Goal: Task Accomplishment & Management: Manage account settings

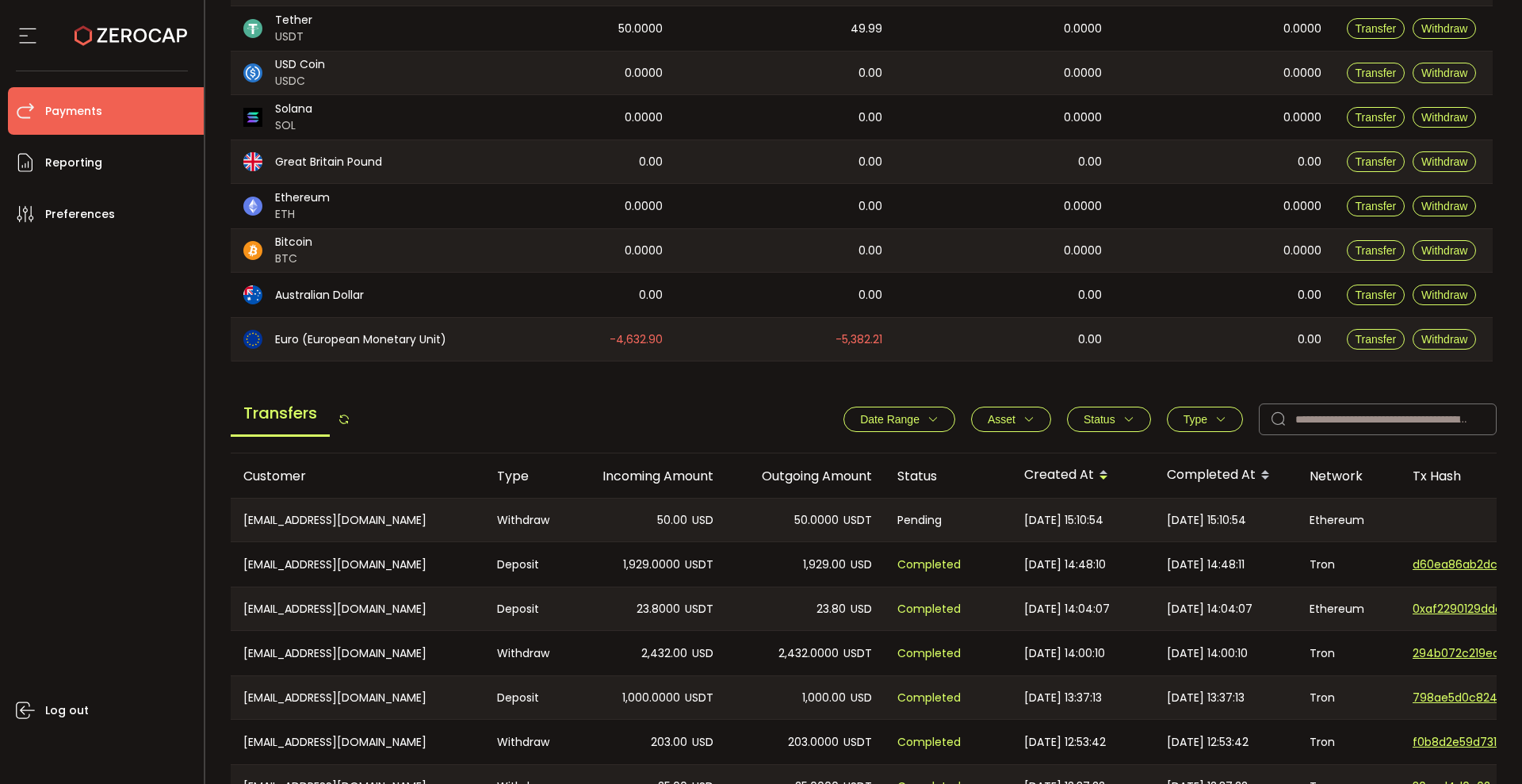
scroll to position [501, 0]
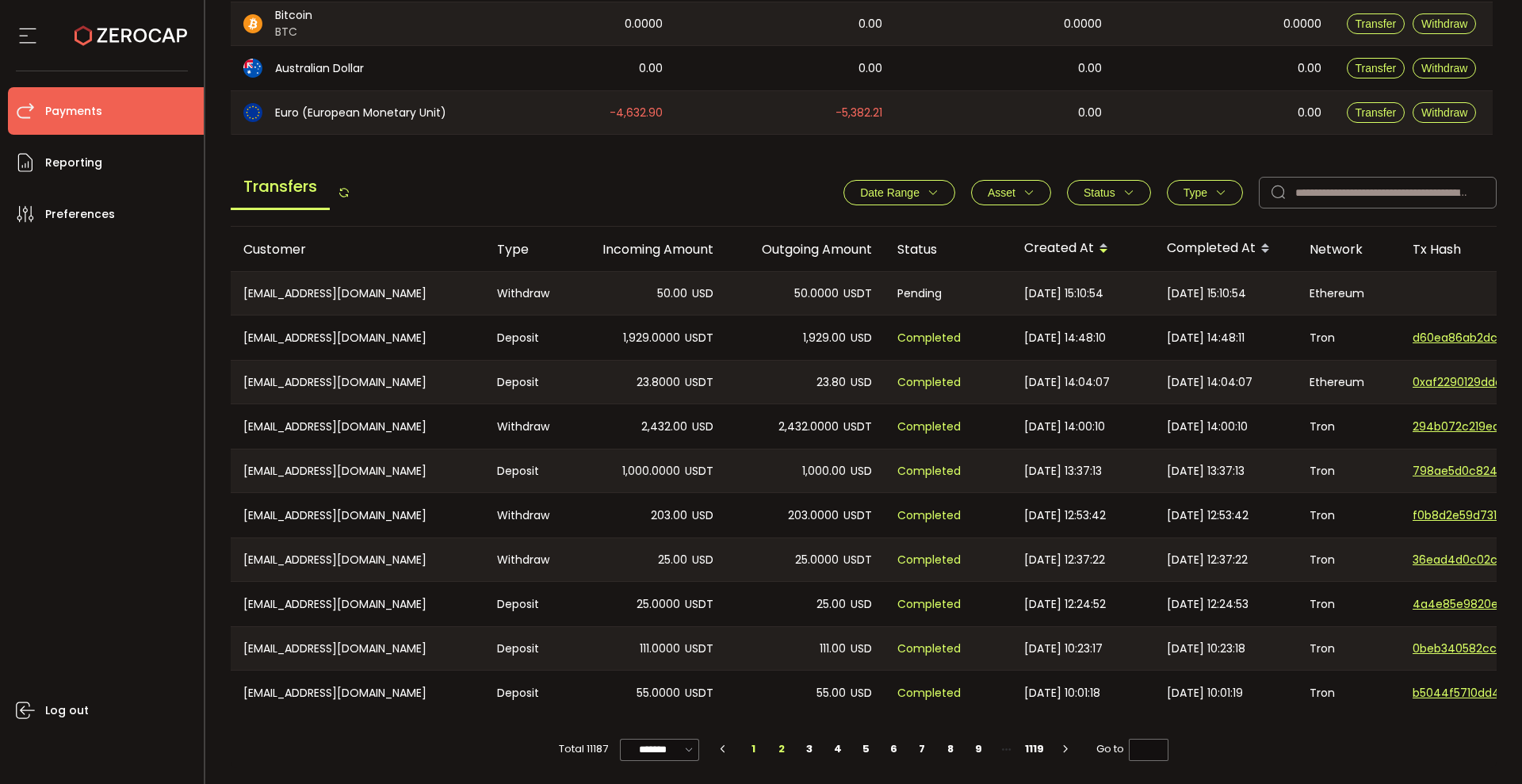
click at [777, 747] on li "2" at bounding box center [782, 749] width 29 height 22
click at [811, 749] on li "3" at bounding box center [810, 749] width 29 height 22
click at [746, 748] on li "1" at bounding box center [754, 749] width 29 height 22
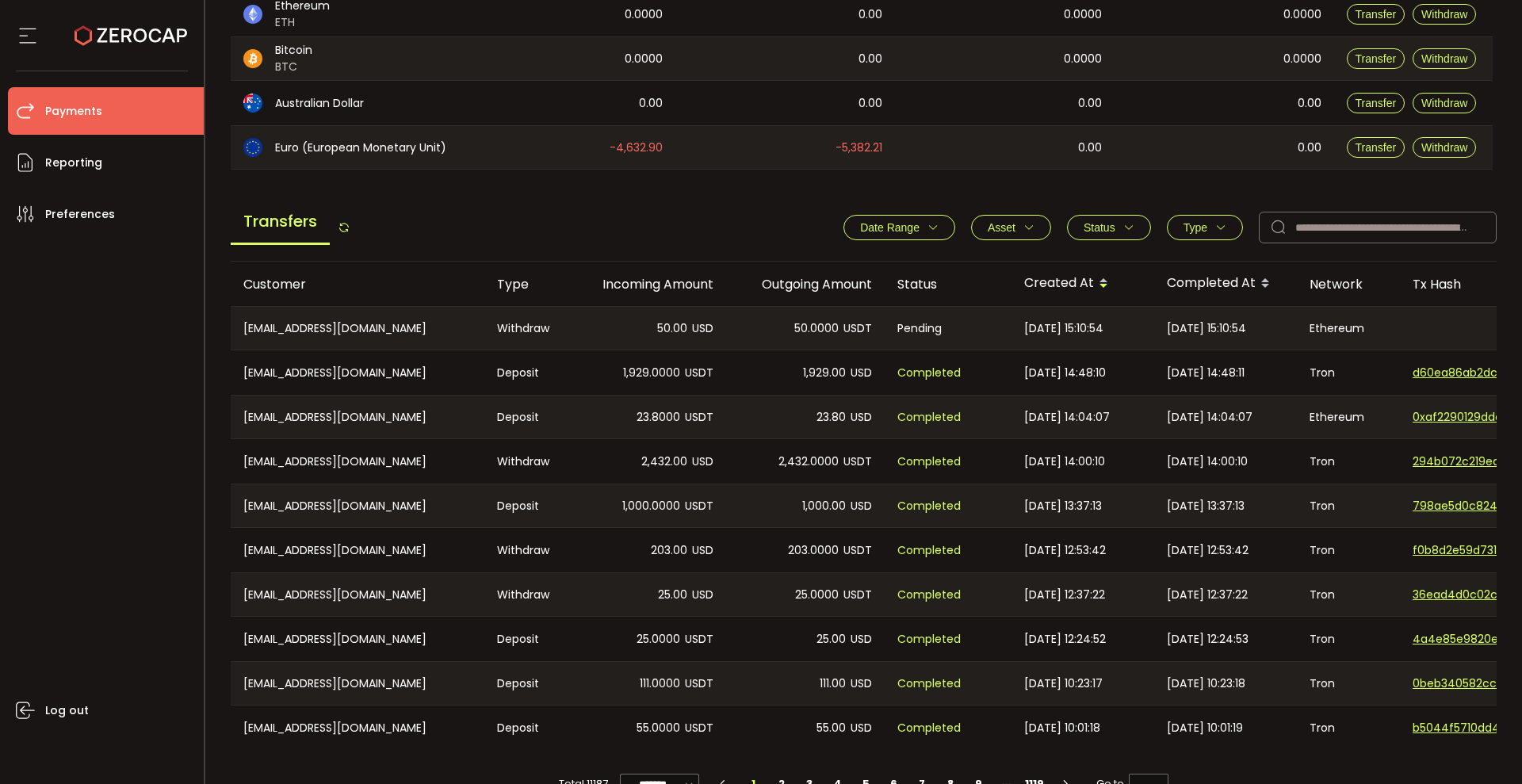
scroll to position [495, 0]
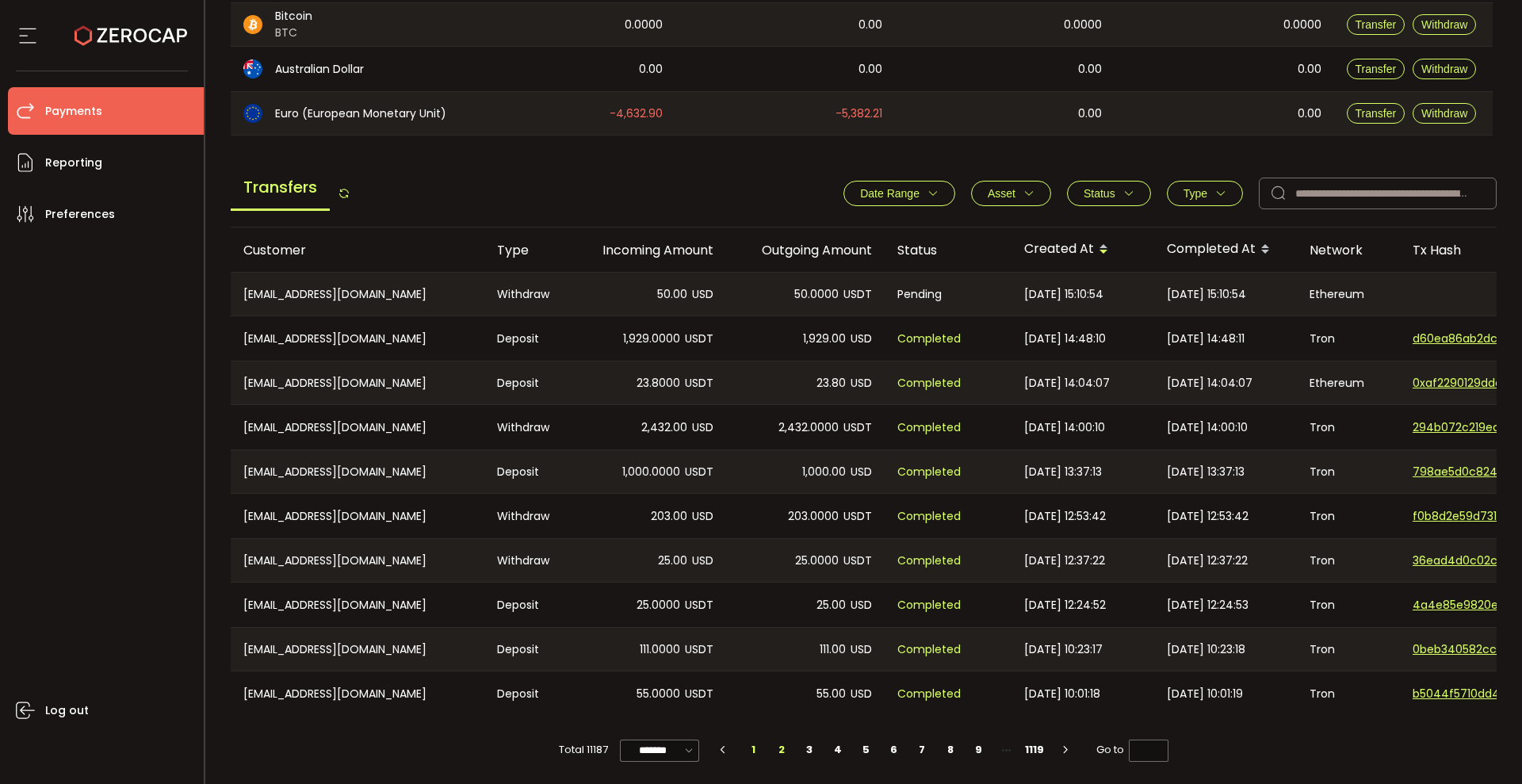
click at [779, 747] on li "2" at bounding box center [782, 750] width 29 height 22
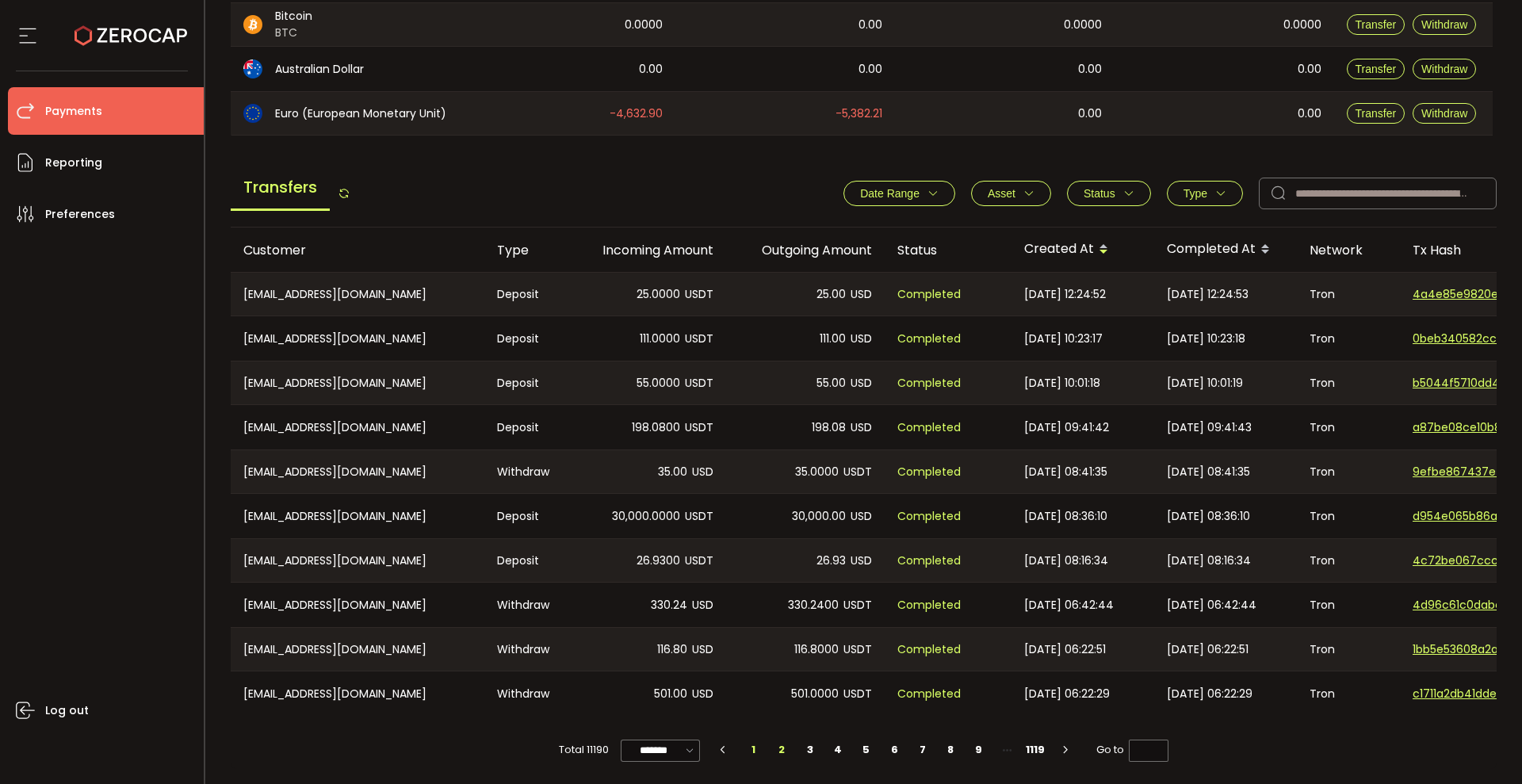
click at [754, 747] on li "1" at bounding box center [754, 750] width 29 height 22
type input "*"
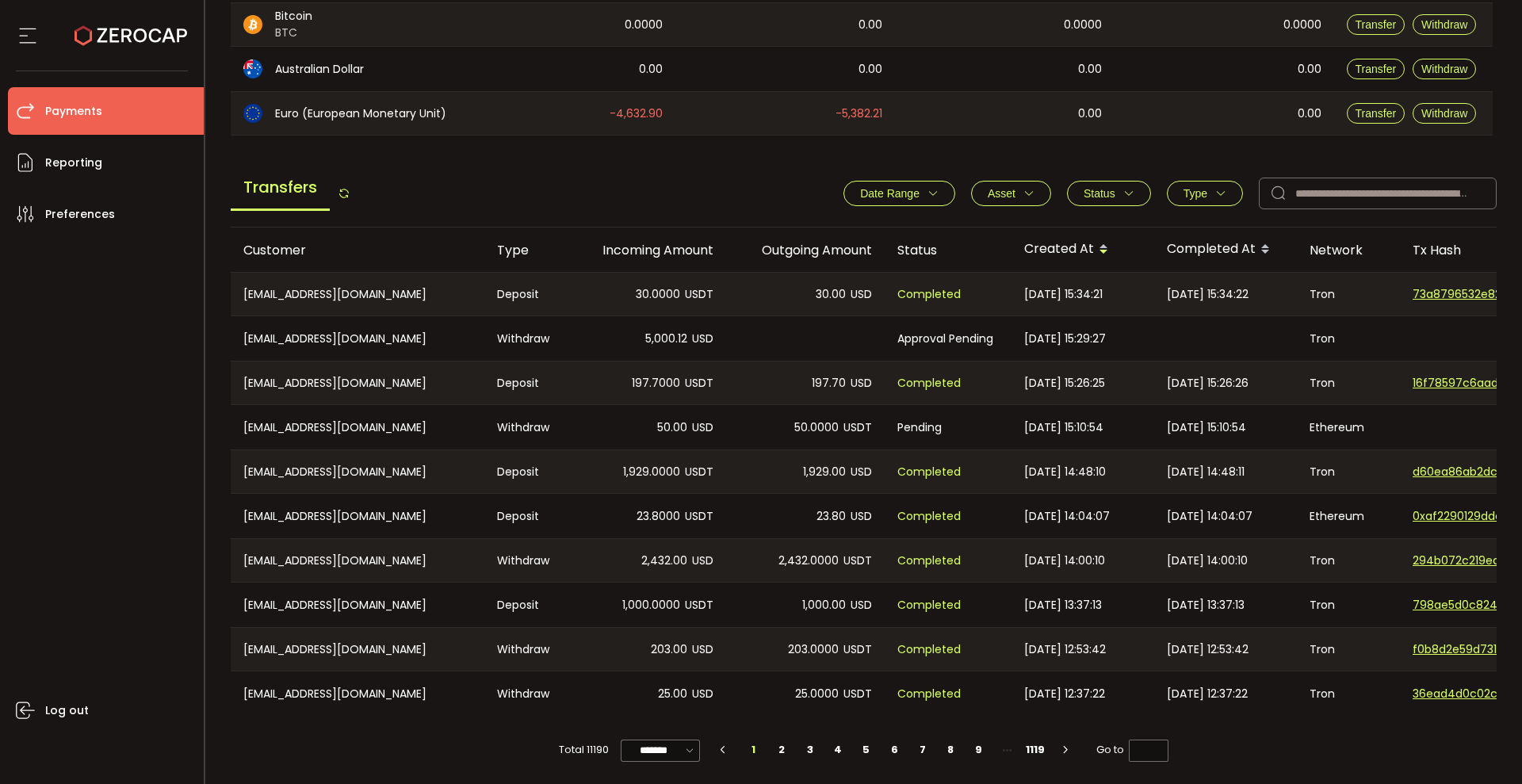
click at [563, 342] on div "Withdraw" at bounding box center [526, 338] width 83 height 45
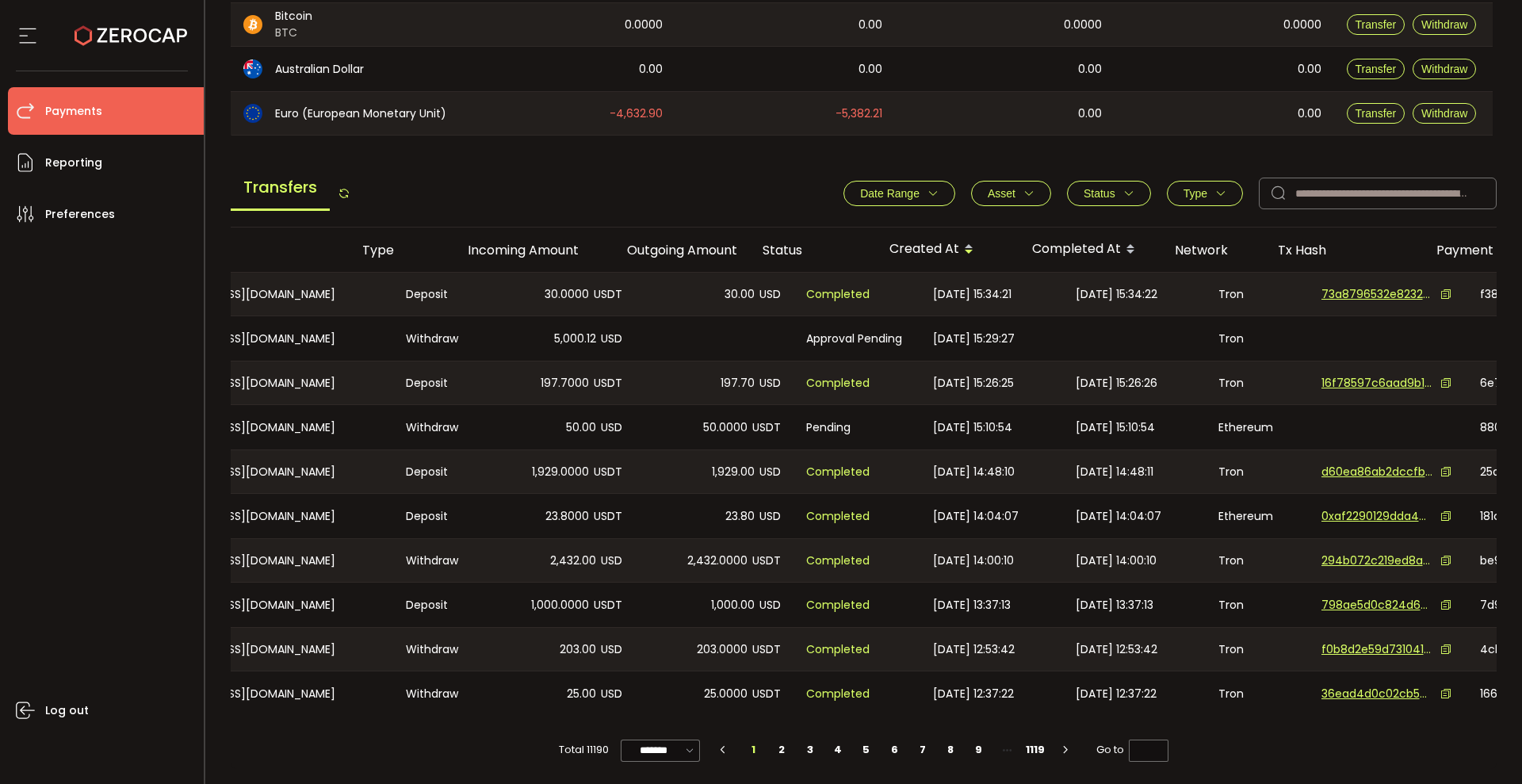
scroll to position [0, 0]
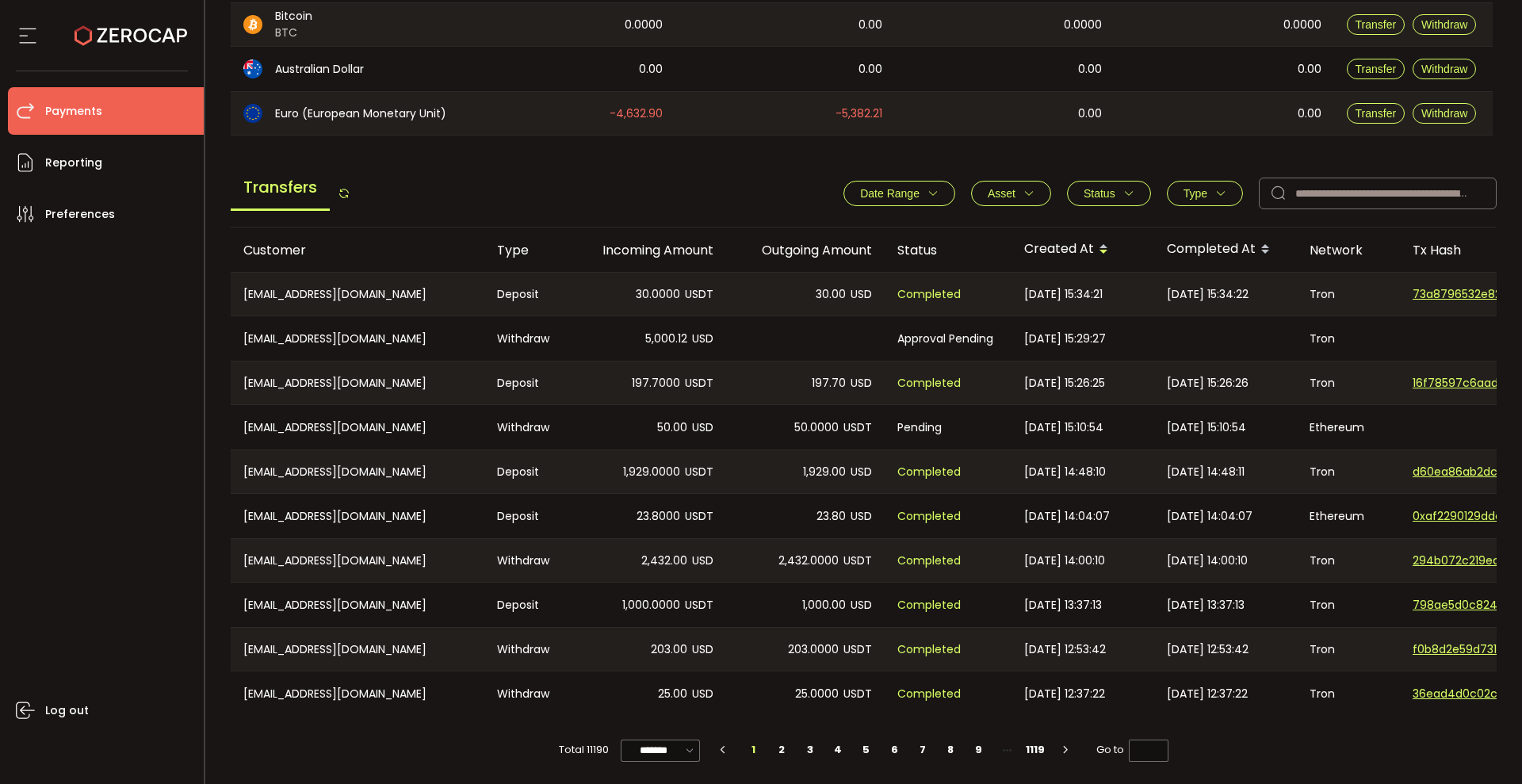
click at [325, 332] on div "[EMAIL_ADDRESS][DOMAIN_NAME]" at bounding box center [357, 338] width 254 height 45
click at [391, 334] on div "[EMAIL_ADDRESS][DOMAIN_NAME]" at bounding box center [357, 338] width 254 height 45
click at [785, 336] on div at bounding box center [805, 338] width 159 height 45
click at [354, 333] on div "[EMAIL_ADDRESS][DOMAIN_NAME]" at bounding box center [357, 338] width 254 height 45
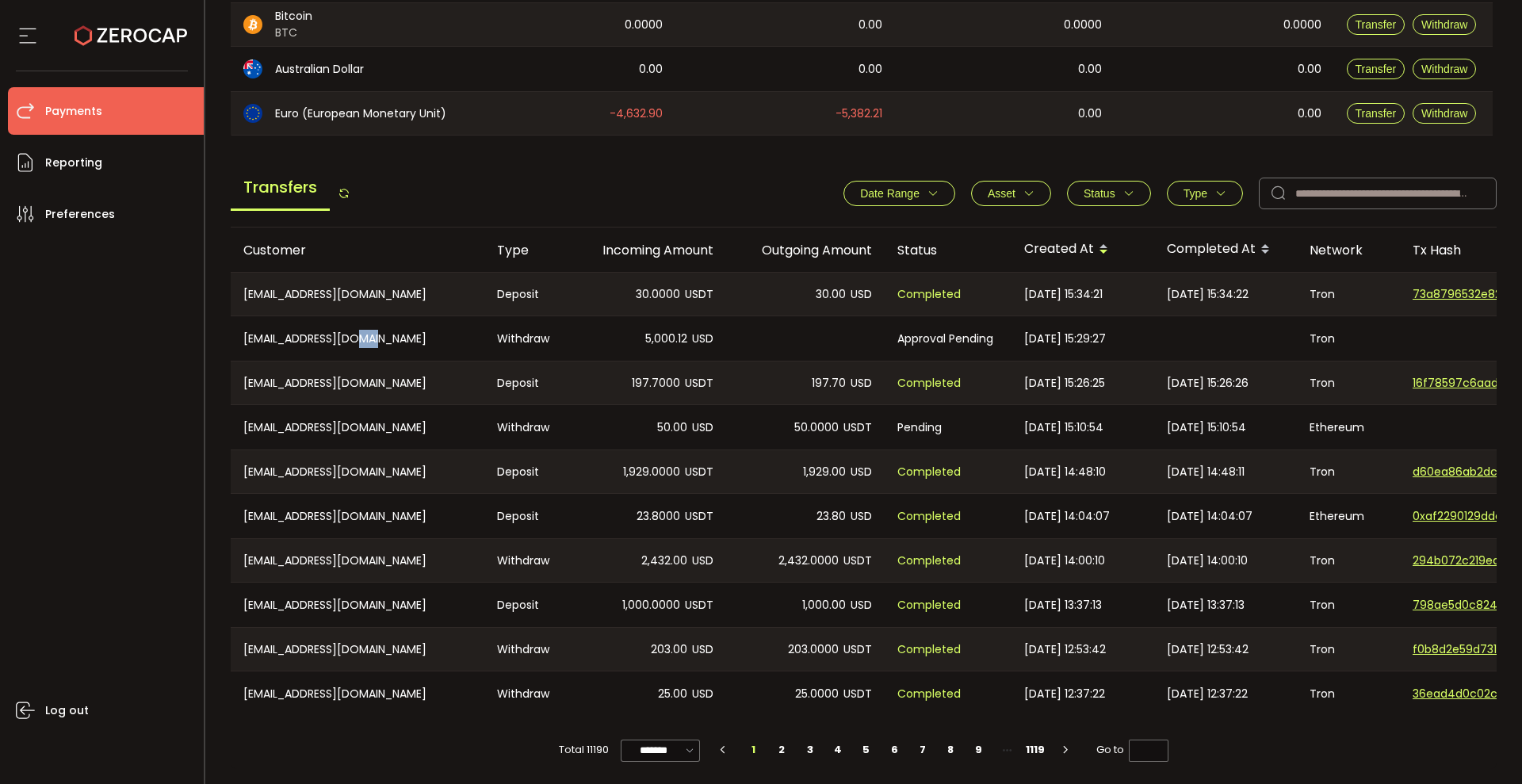
click at [354, 333] on div "[EMAIL_ADDRESS][DOMAIN_NAME]" at bounding box center [357, 338] width 254 height 45
click at [440, 334] on div "[EMAIL_ADDRESS][DOMAIN_NAME]" at bounding box center [357, 338] width 254 height 45
click at [1382, 290] on div "Tron" at bounding box center [1348, 294] width 103 height 43
click at [299, 338] on div "[EMAIL_ADDRESS][DOMAIN_NAME]" at bounding box center [357, 338] width 254 height 45
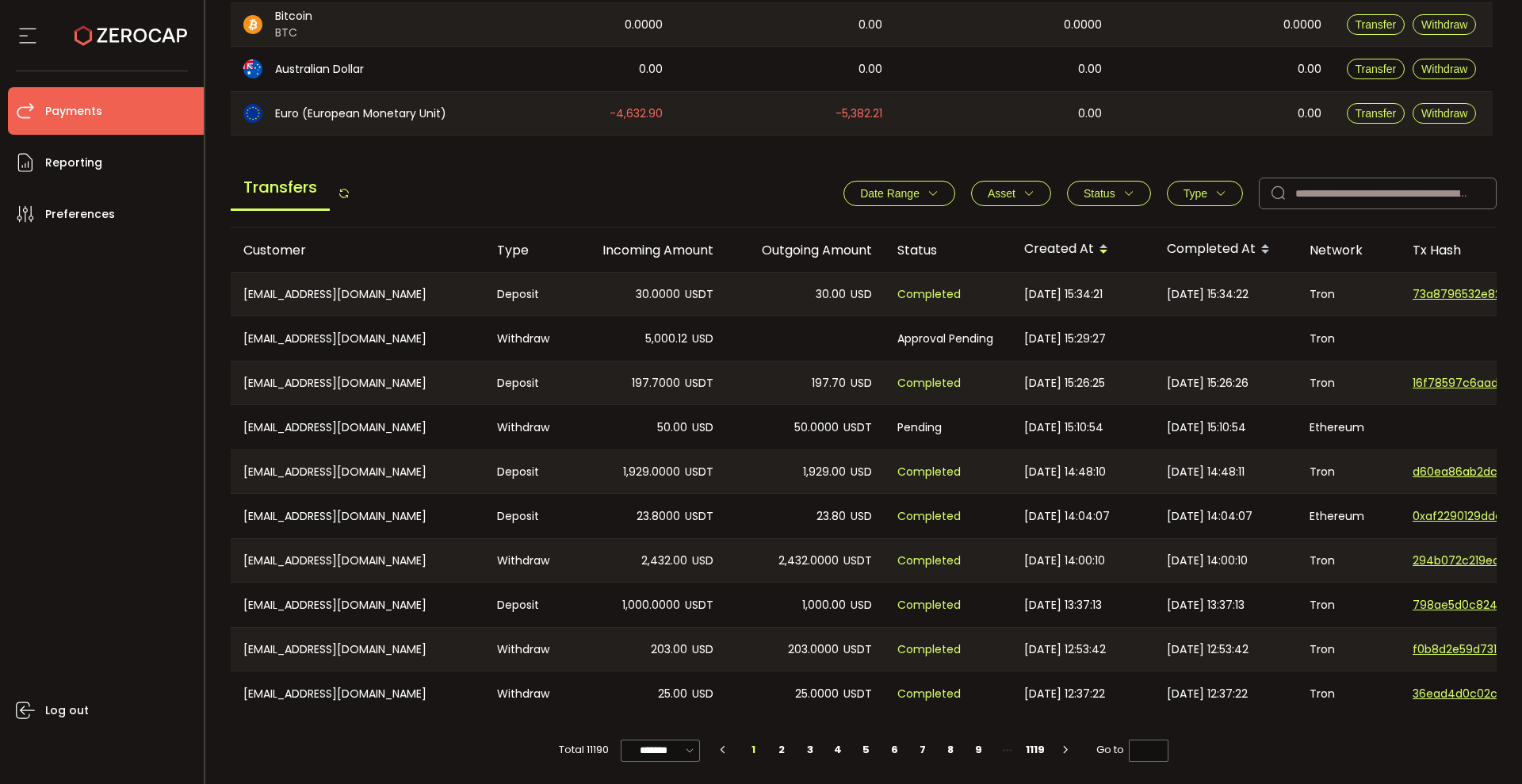
drag, startPoint x: 658, startPoint y: 337, endPoint x: 686, endPoint y: 336, distance: 28.0
click at [658, 337] on span "5,000.12" at bounding box center [666, 338] width 42 height 18
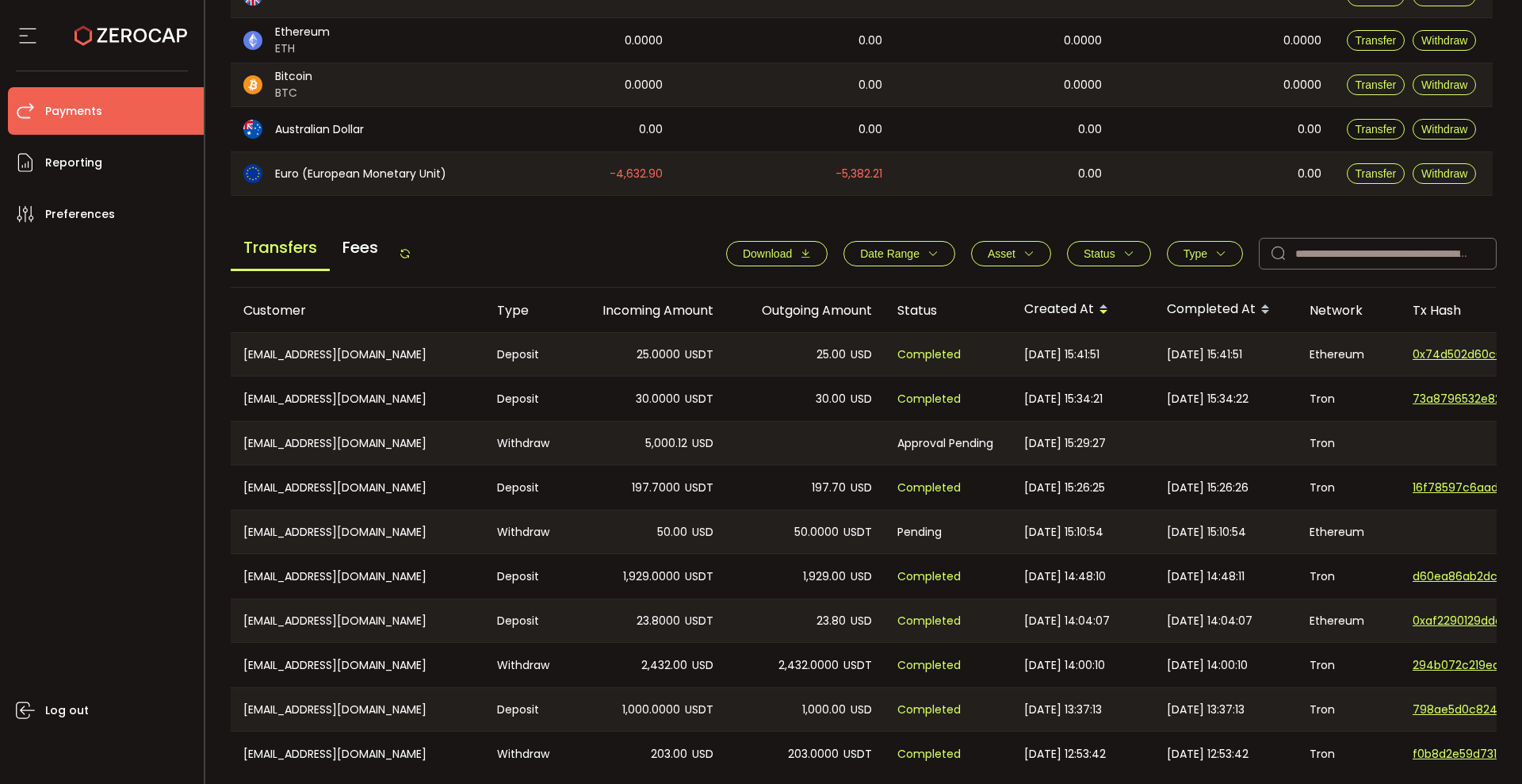
scroll to position [402, 0]
